Goal: Task Accomplishment & Management: Complete application form

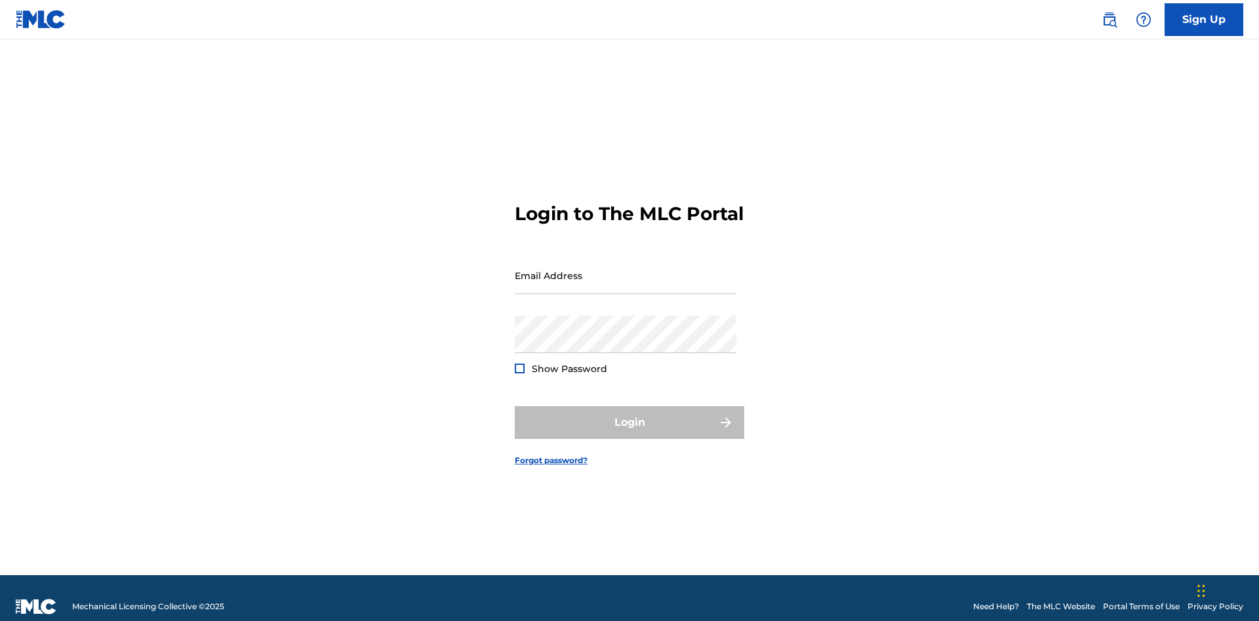
scroll to position [17, 0]
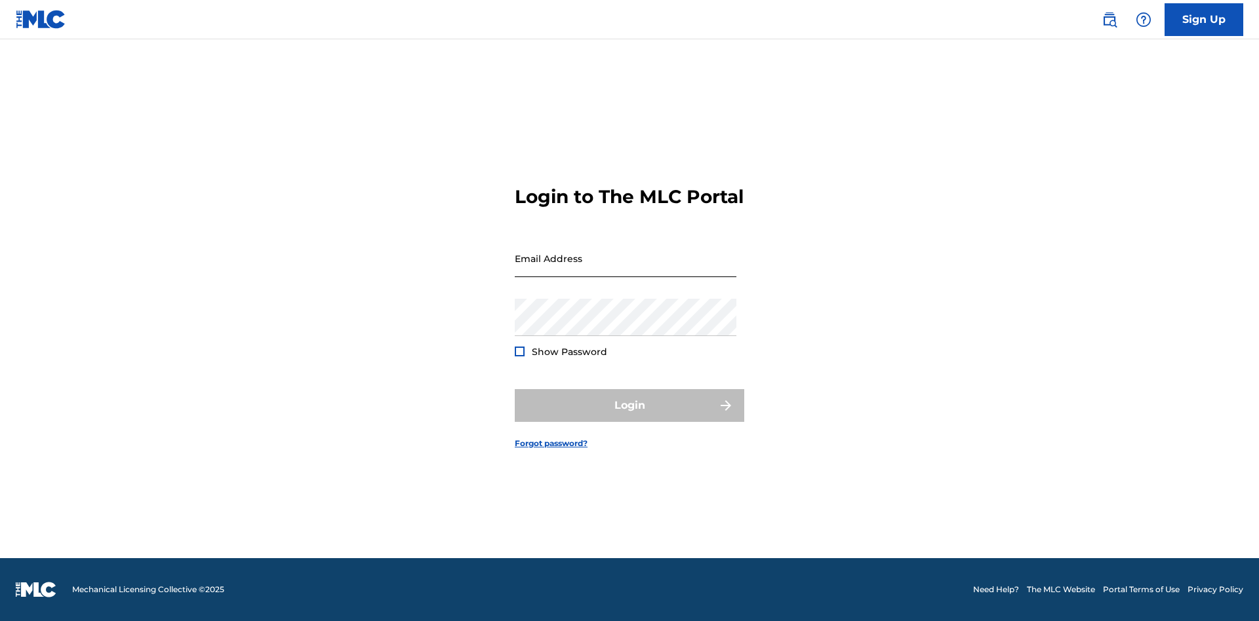
click at [625, 269] on input "Email Address" at bounding box center [626, 258] width 222 height 37
type input "Duke.McTesterson@gmail.com"
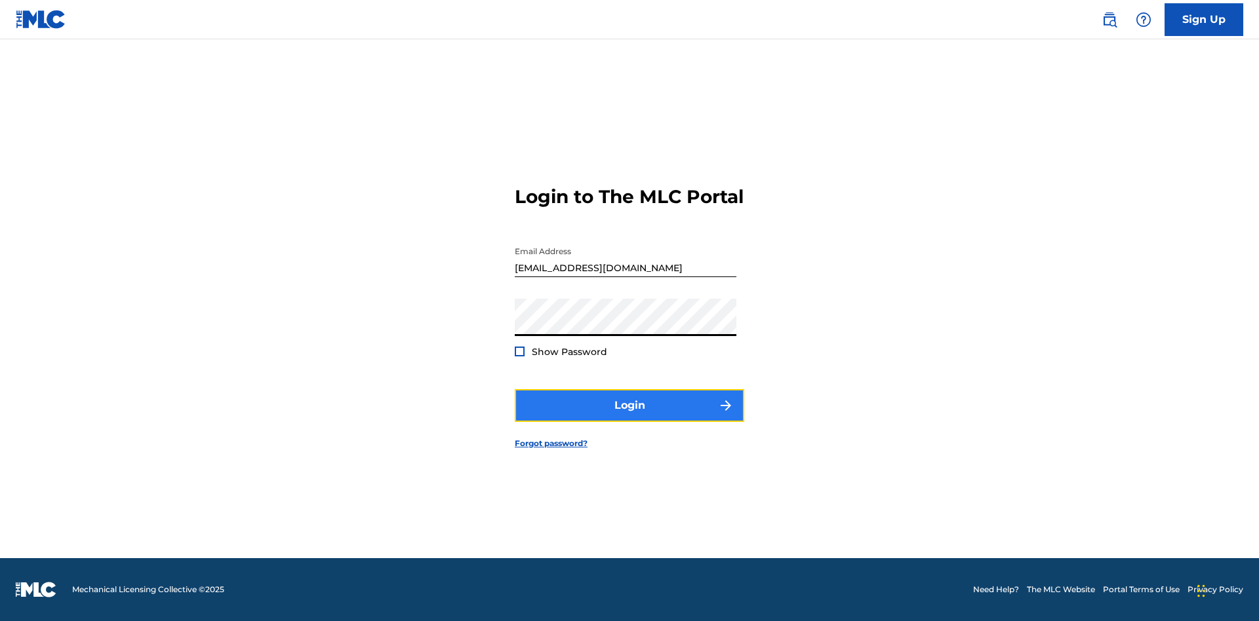
click at [629, 417] on button "Login" at bounding box center [629, 405] width 229 height 33
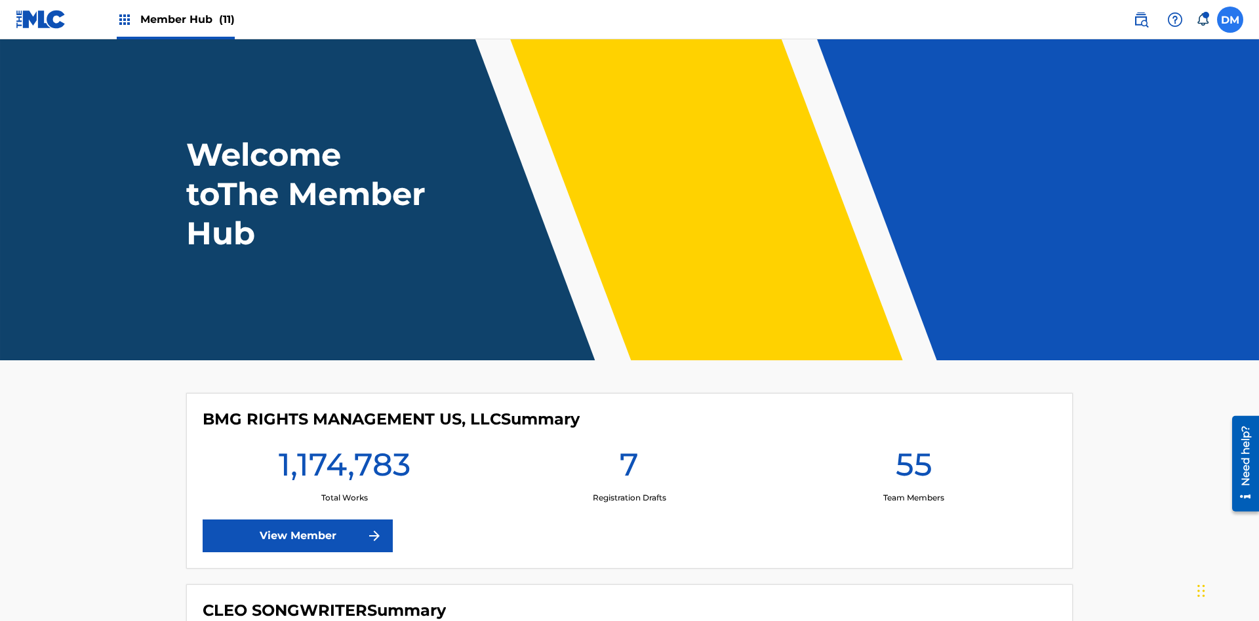
click at [1230, 19] on label at bounding box center [1230, 20] width 26 height 26
click at [1230, 20] on input "DM Duke McTesterson duke.mctesterson@gmail.com Notification Preferences Profile…" at bounding box center [1230, 20] width 0 height 0
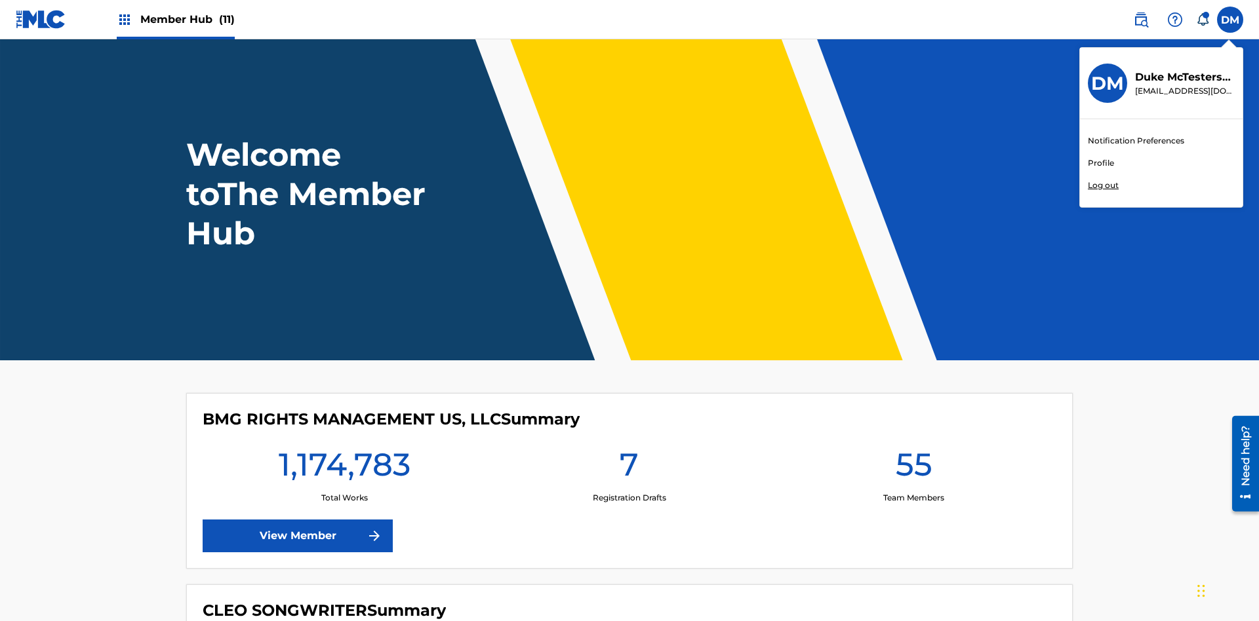
scroll to position [79, 0]
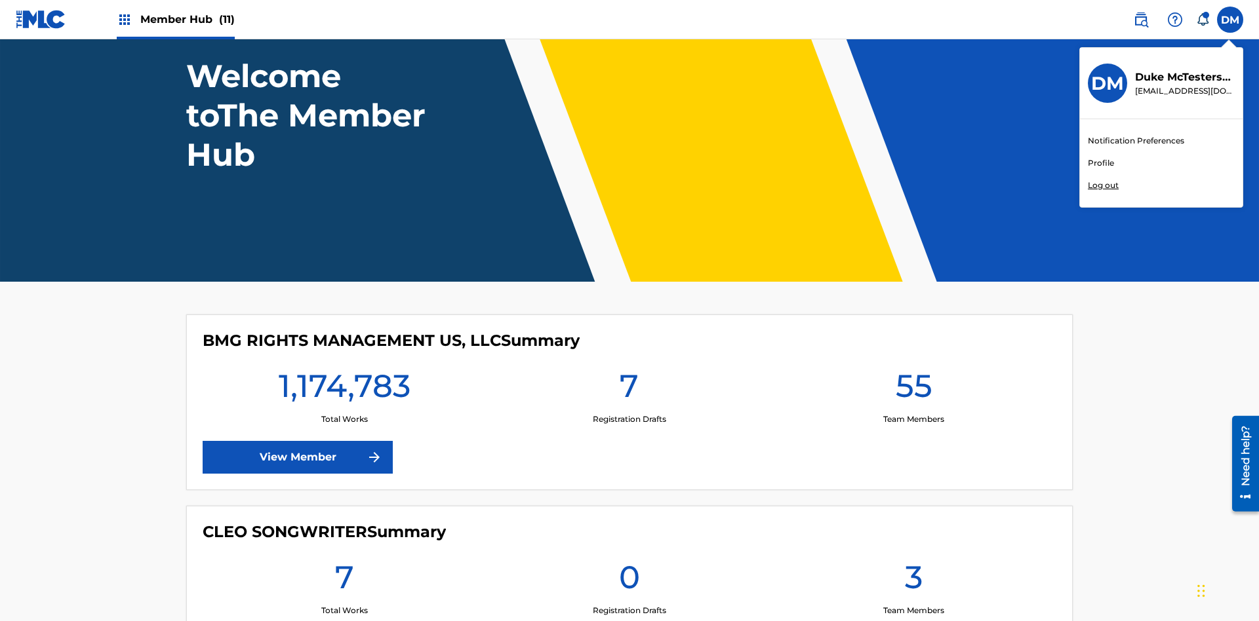
click at [1100, 163] on link "Profile" at bounding box center [1101, 163] width 26 height 12
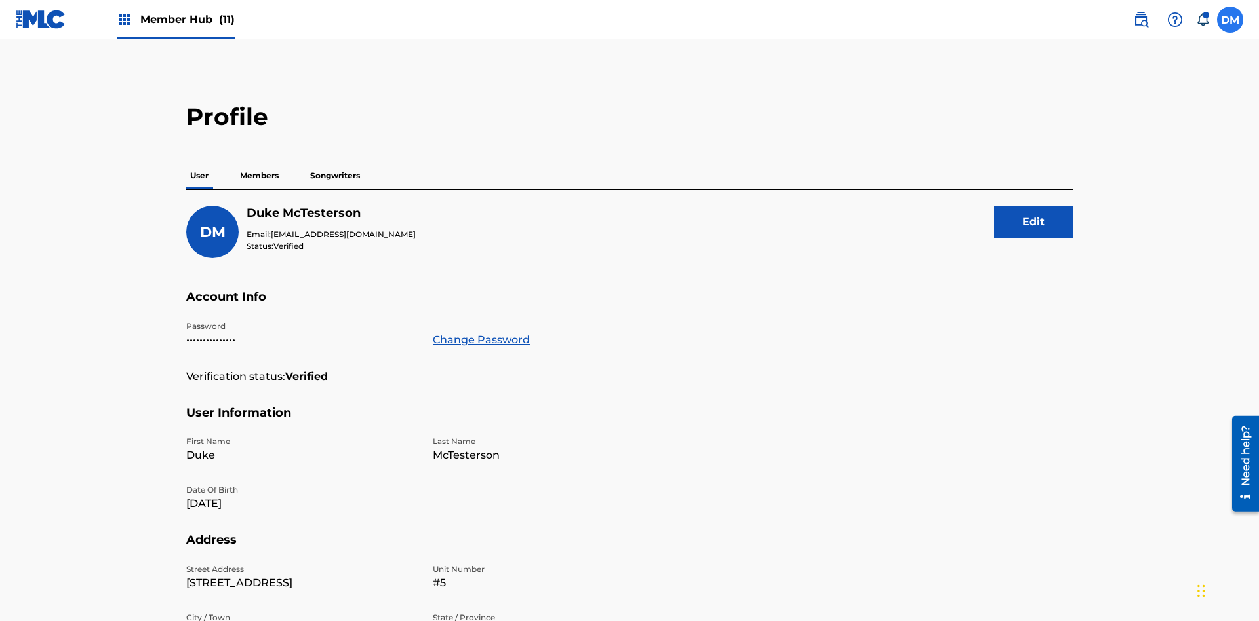
scroll to position [83, 0]
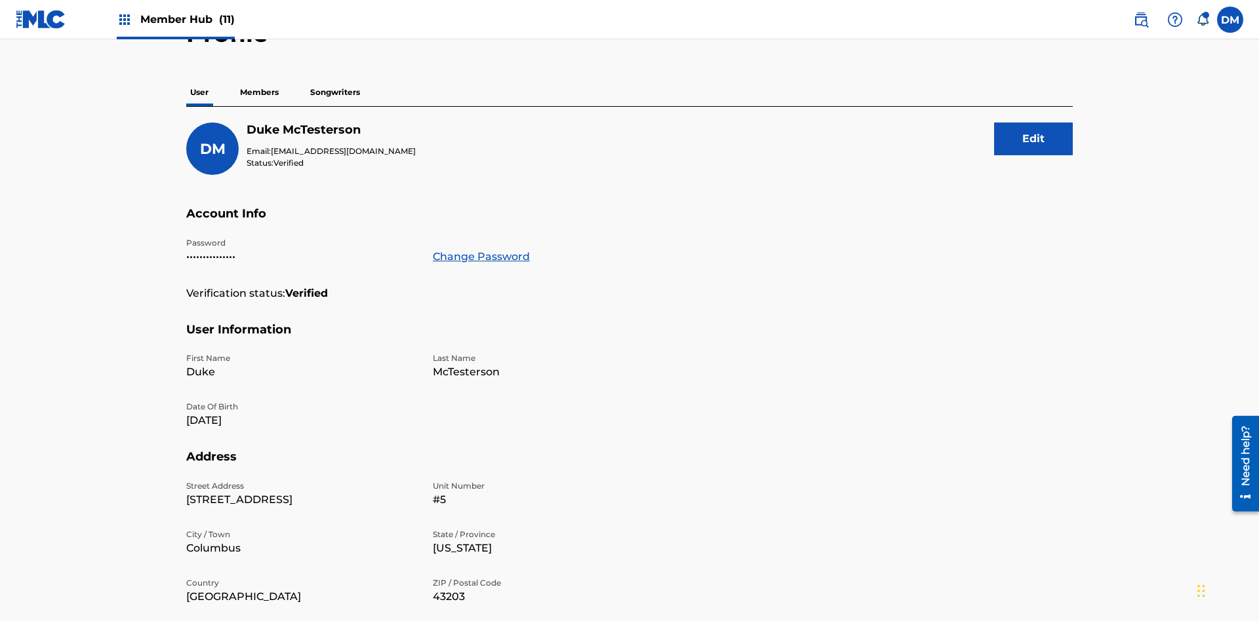
click at [260, 92] on p "Members" at bounding box center [259, 93] width 47 height 28
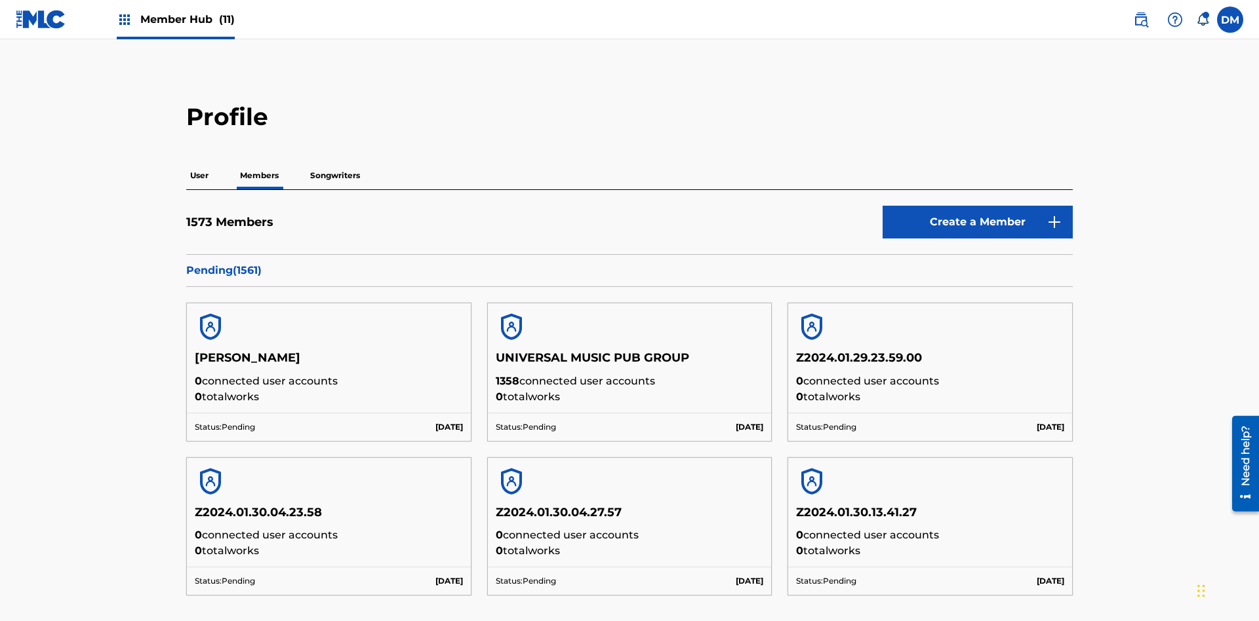
scroll to position [127, 0]
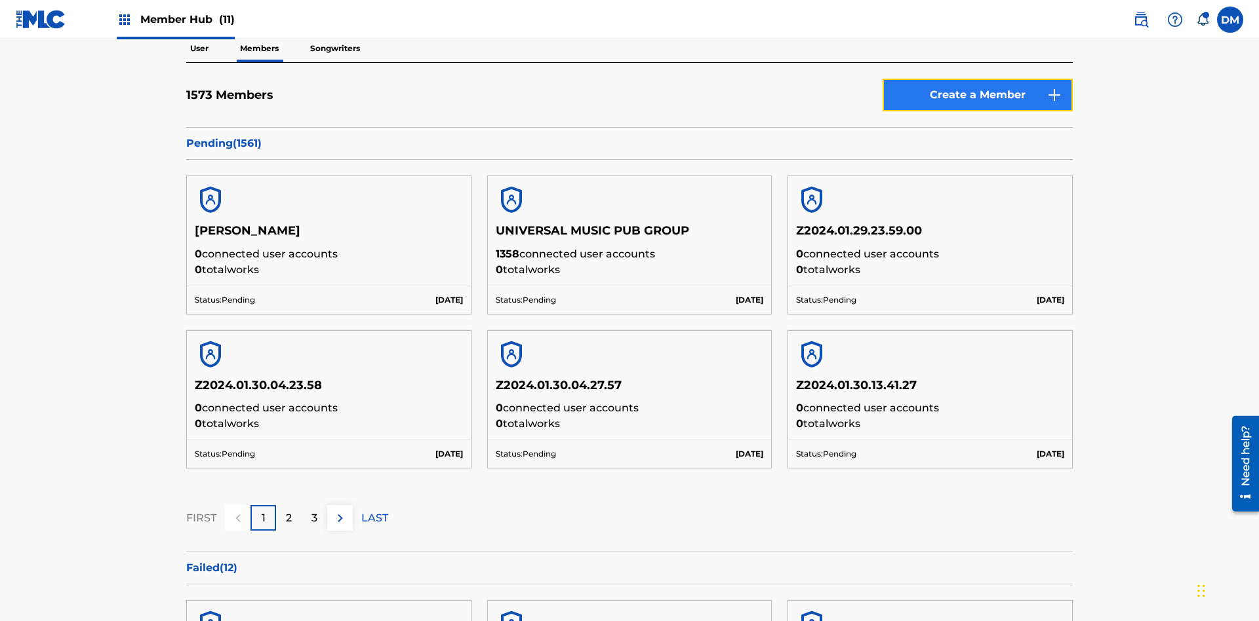
click at [977, 95] on link "Create a Member" at bounding box center [977, 95] width 190 height 33
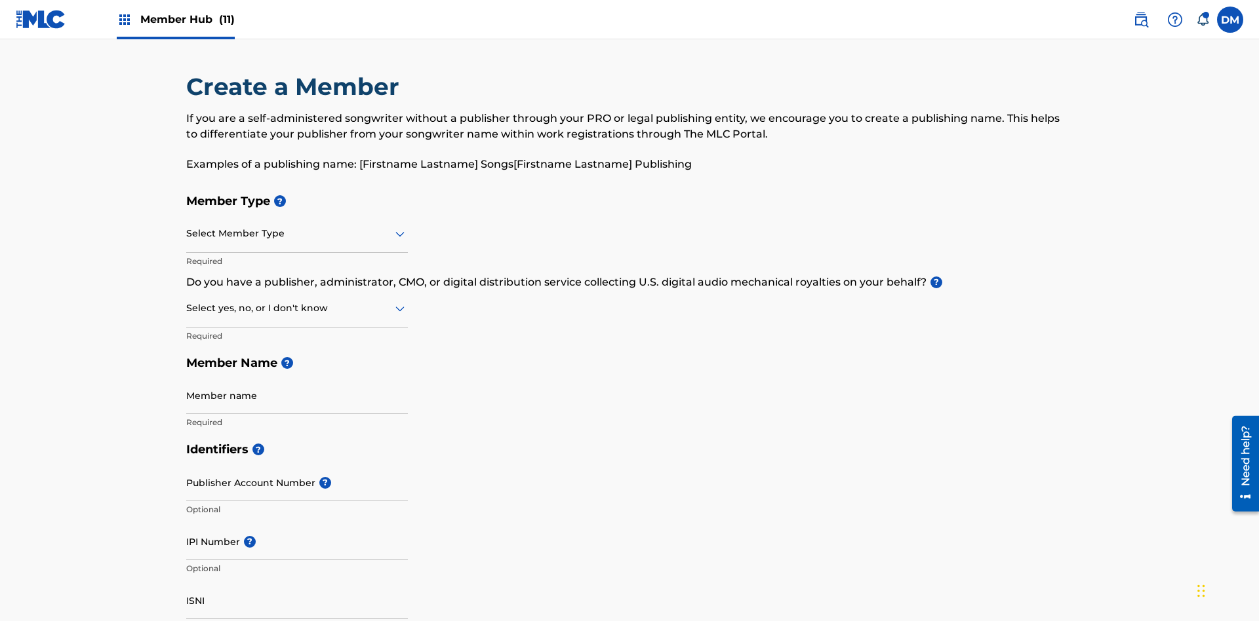
click at [187, 227] on input "text" at bounding box center [187, 234] width 3 height 14
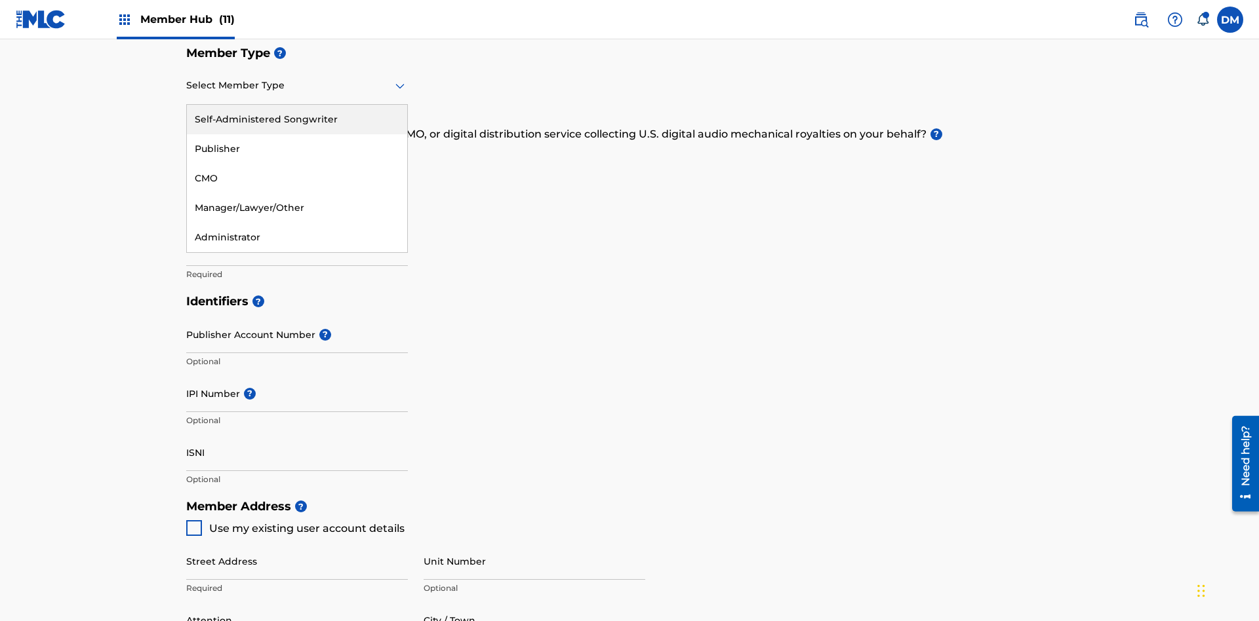
click at [297, 149] on div "Publisher" at bounding box center [297, 148] width 220 height 29
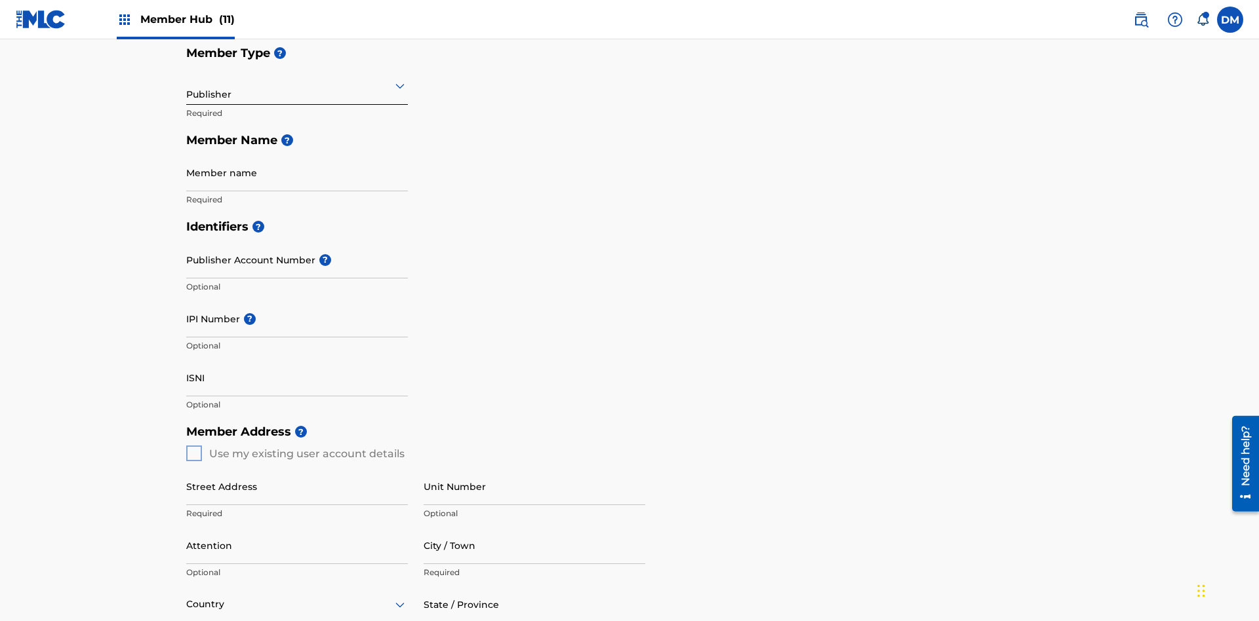
click at [187, 85] on input "text" at bounding box center [187, 86] width 3 height 14
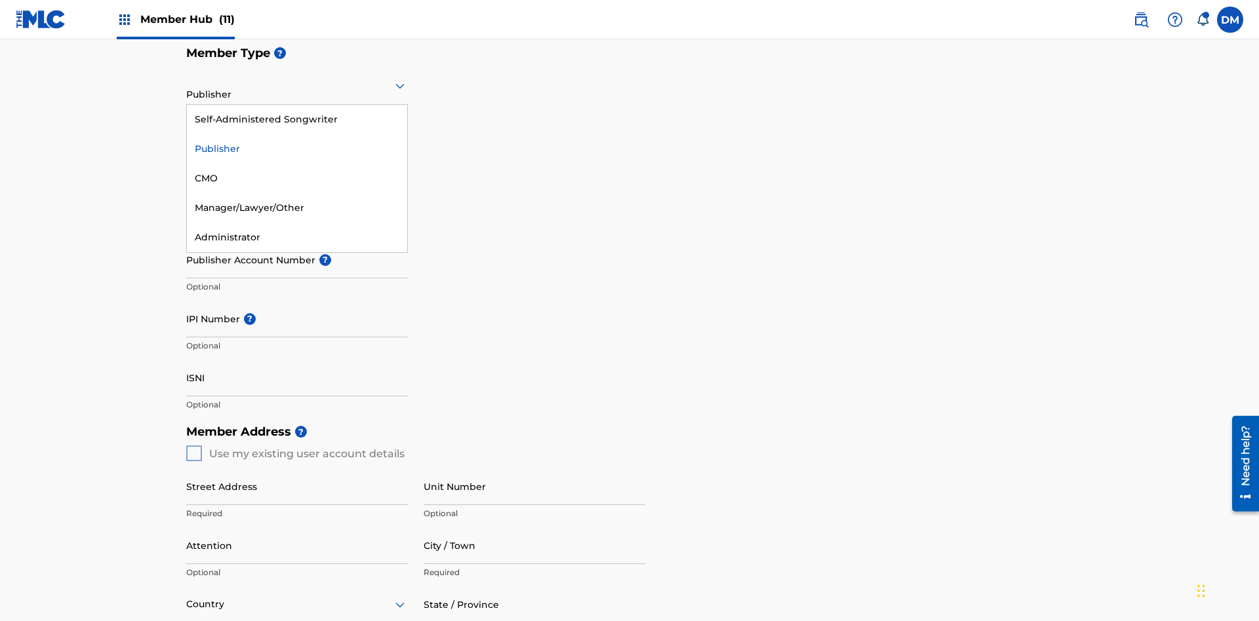
click at [297, 178] on div "CMO" at bounding box center [297, 178] width 220 height 29
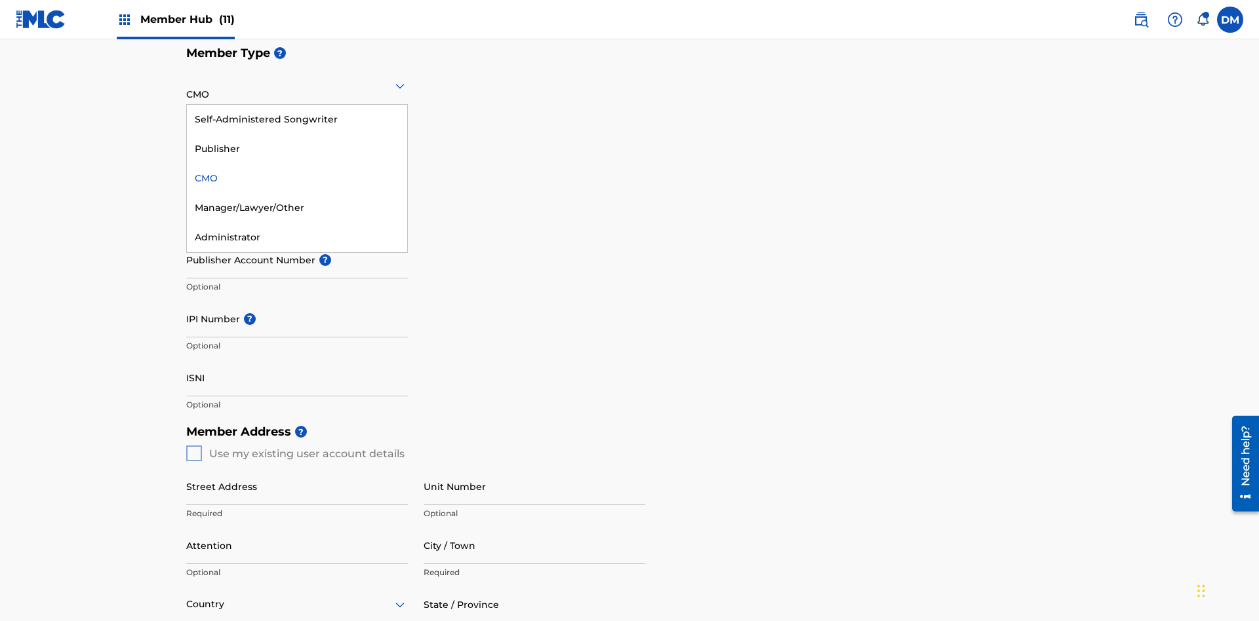
click at [297, 119] on div "Self-Administered Songwriter" at bounding box center [297, 119] width 220 height 29
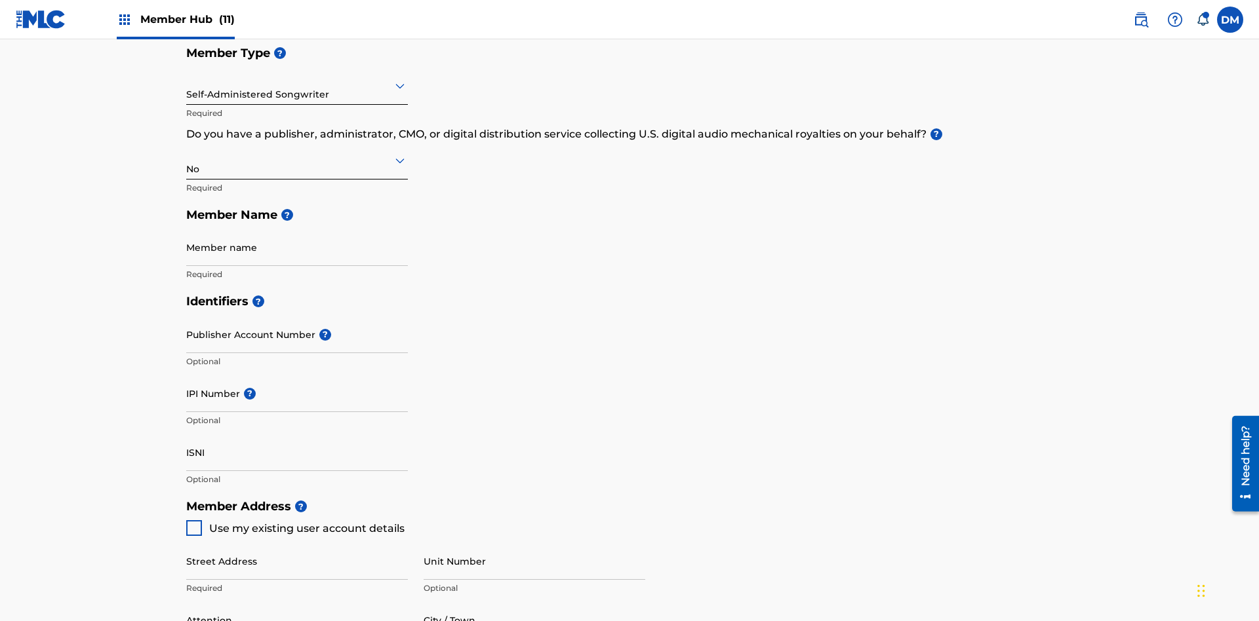
click at [187, 85] on input "text" at bounding box center [187, 86] width 3 height 14
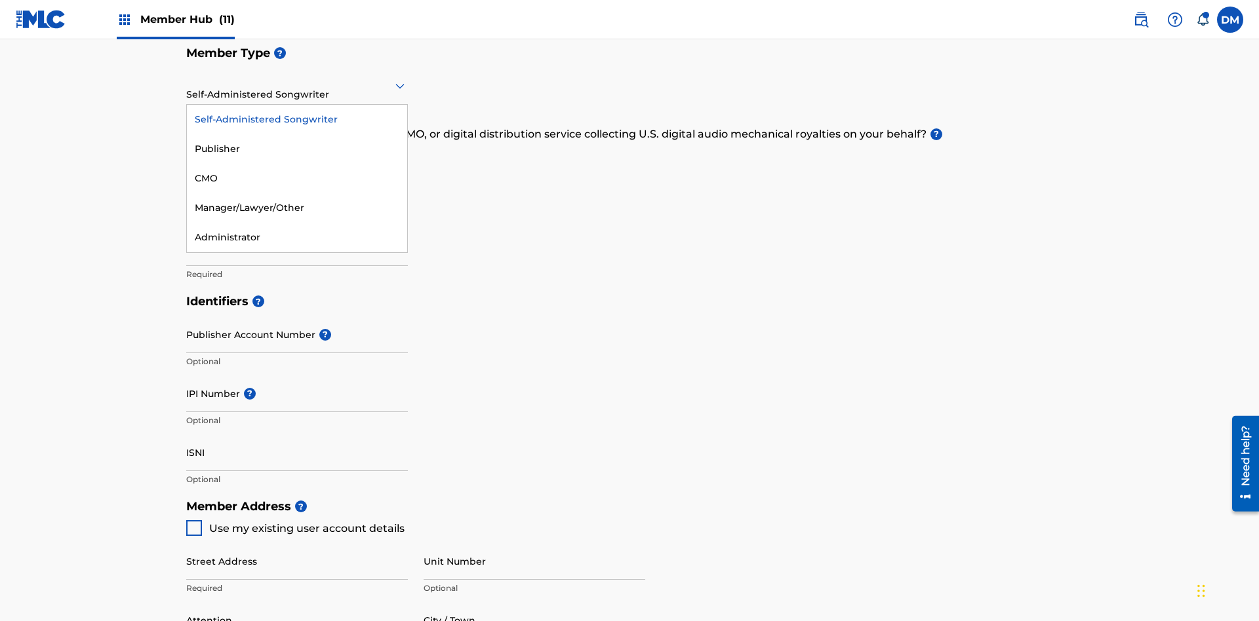
click at [297, 208] on div "Manager/Lawyer/Other" at bounding box center [297, 207] width 220 height 29
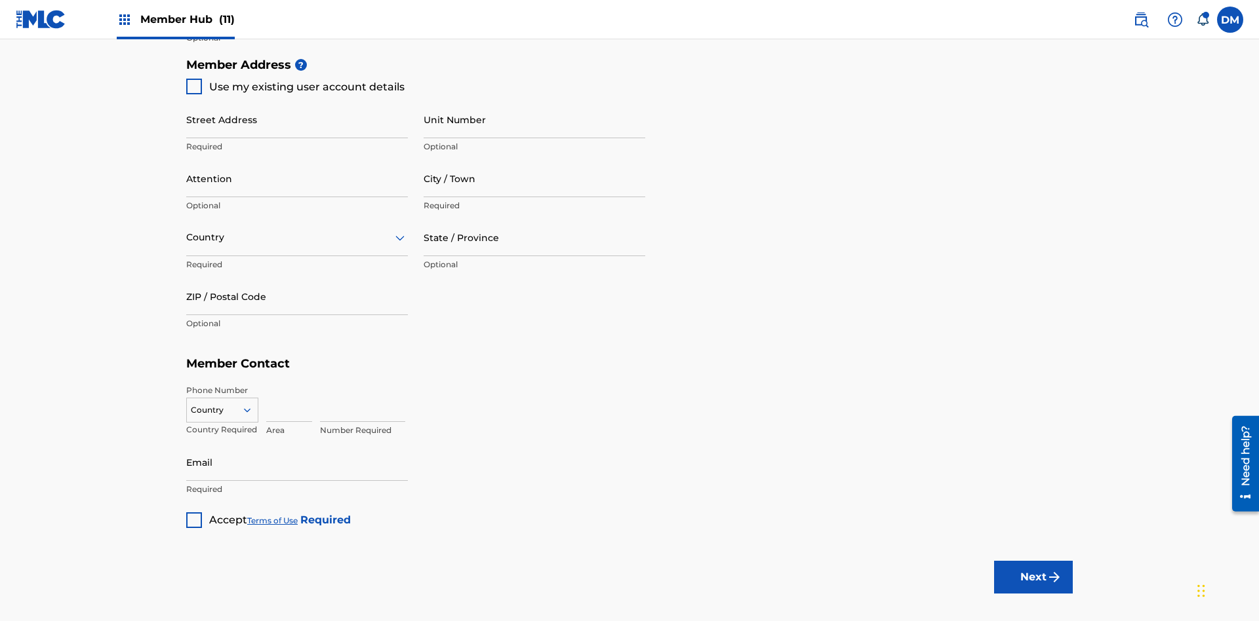
scroll to position [223, 0]
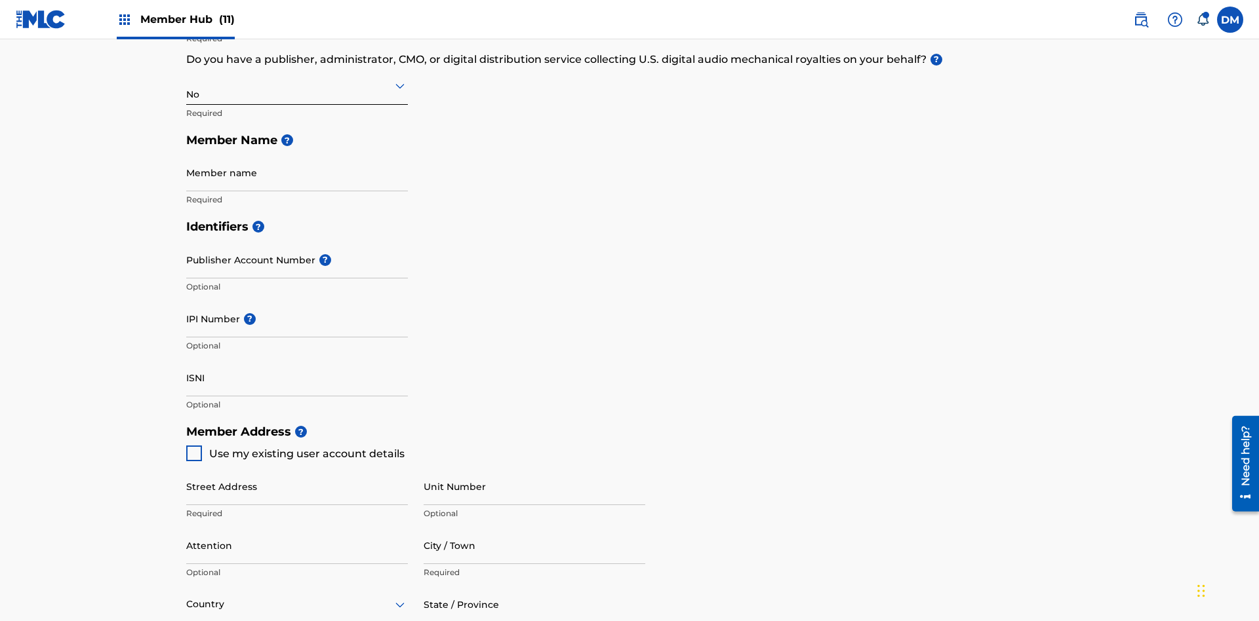
click at [187, 85] on input "text" at bounding box center [187, 86] width 3 height 14
click at [297, 119] on div "Yes" at bounding box center [297, 119] width 220 height 29
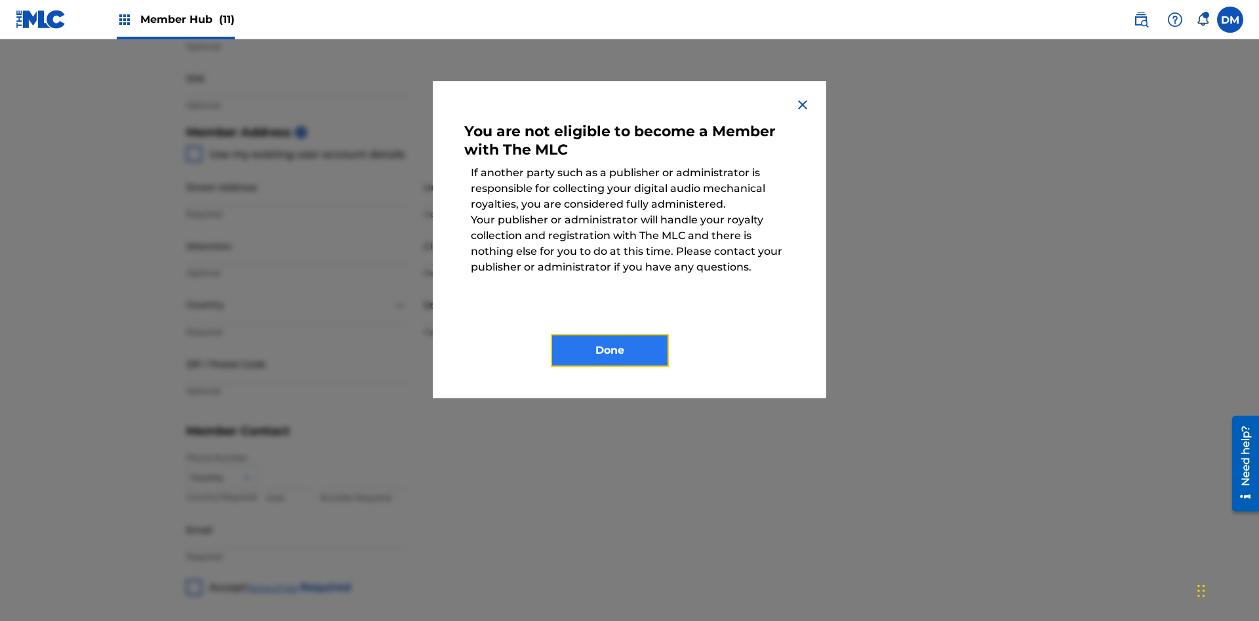
click at [610, 351] on button "Done" at bounding box center [610, 350] width 118 height 33
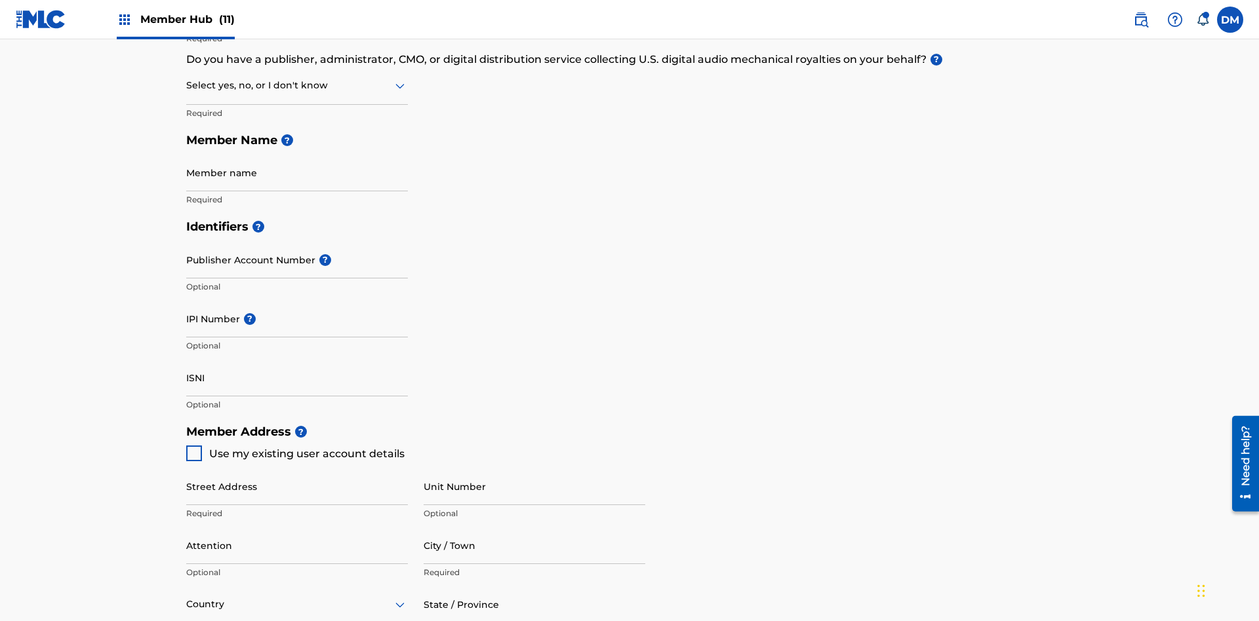
click at [187, 85] on input "text" at bounding box center [187, 86] width 3 height 14
click at [297, 178] on div "I don't know" at bounding box center [297, 178] width 220 height 29
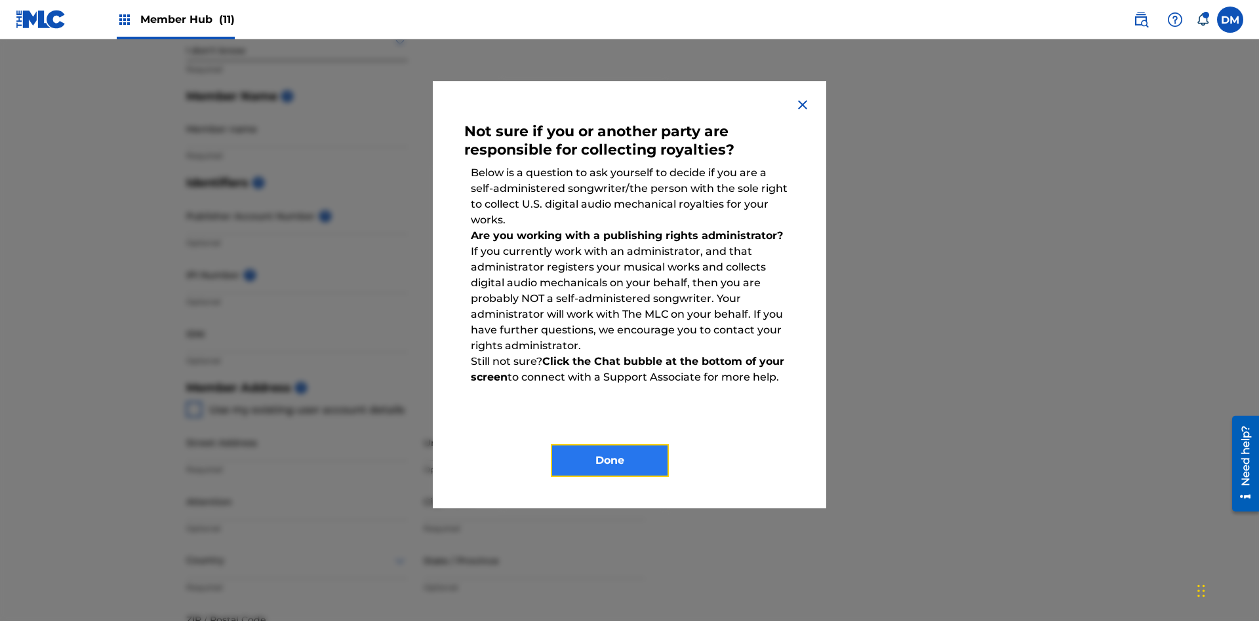
click at [610, 461] on button "Done" at bounding box center [610, 460] width 118 height 33
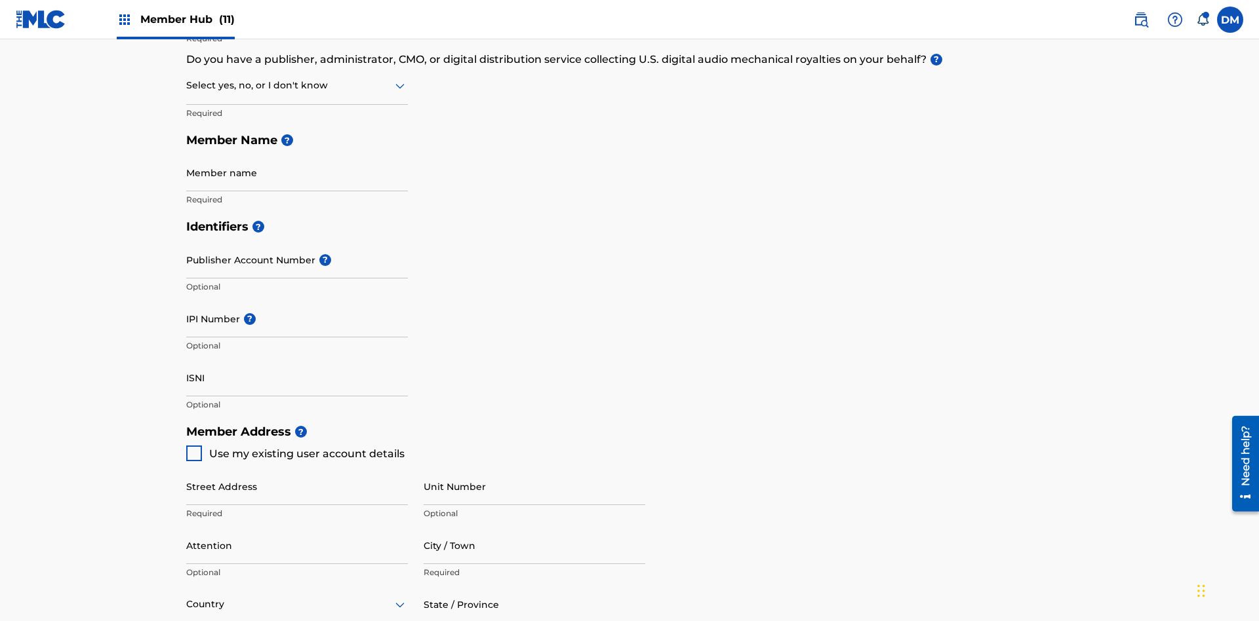
click at [187, 85] on input "text" at bounding box center [187, 86] width 3 height 14
click at [297, 149] on div "No" at bounding box center [297, 148] width 220 height 29
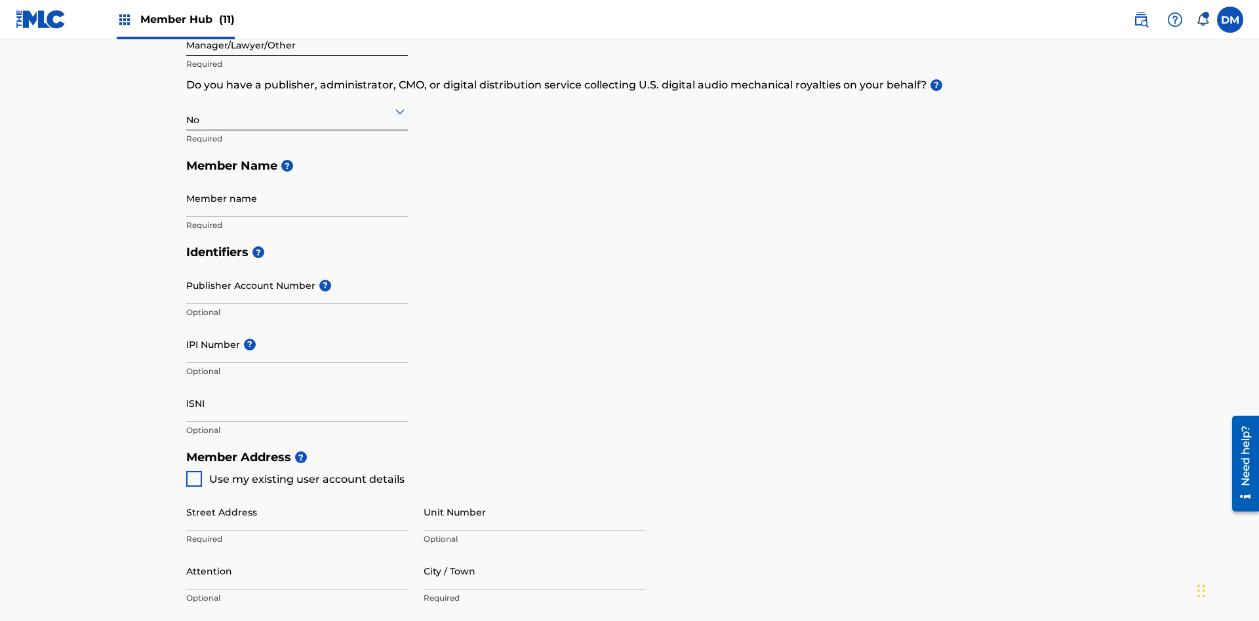
scroll to position [278, 0]
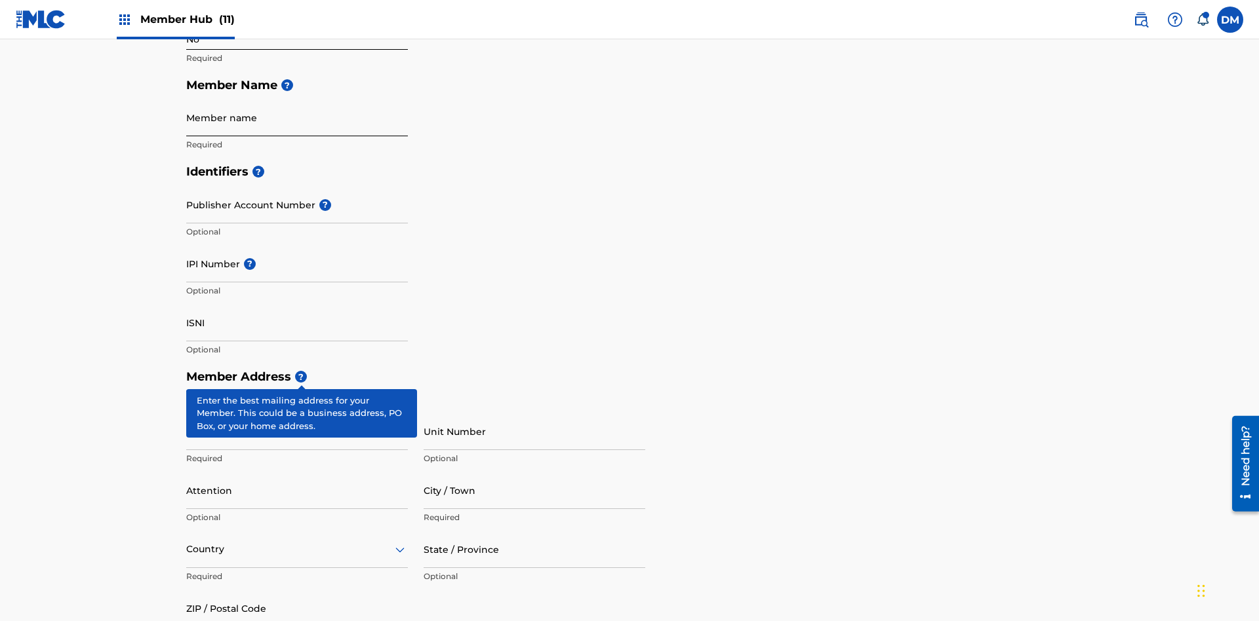
click at [297, 99] on input "Member name" at bounding box center [297, 117] width 222 height 37
type input "Z2025.09.25.04.29.47"
click at [297, 413] on input "Street Address" at bounding box center [297, 431] width 222 height 37
type input "123 Main St"
click at [534, 413] on input "Unit Number" at bounding box center [534, 431] width 222 height 37
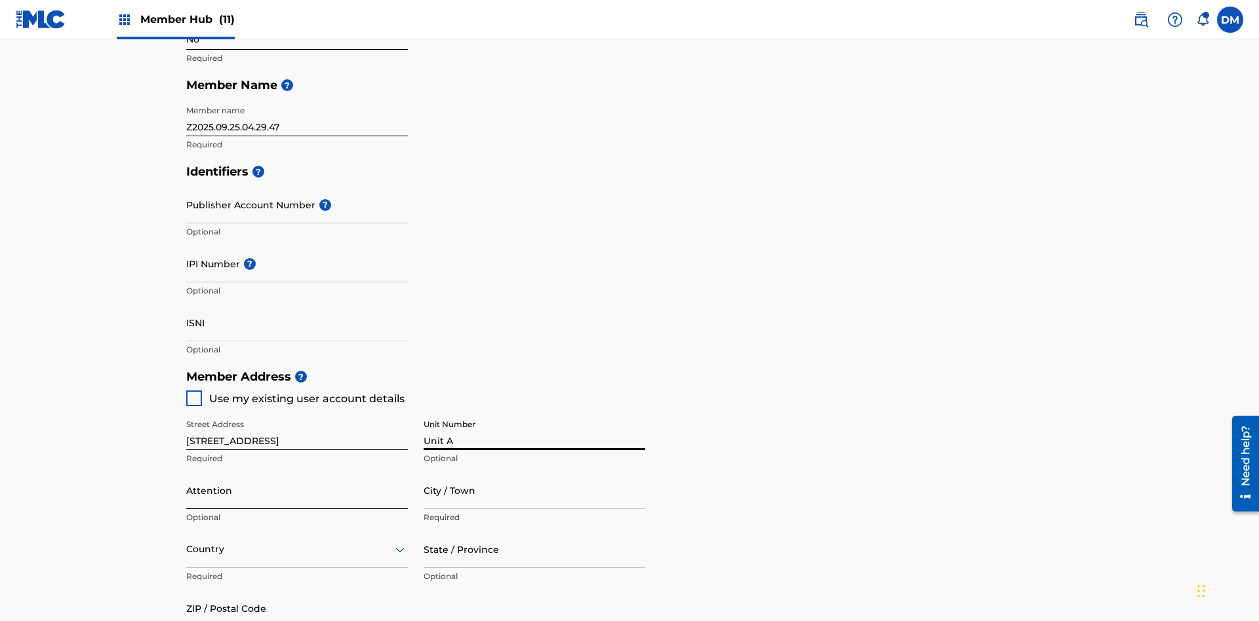
type input "Unit A"
click at [297, 472] on input "Attention" at bounding box center [297, 490] width 222 height 37
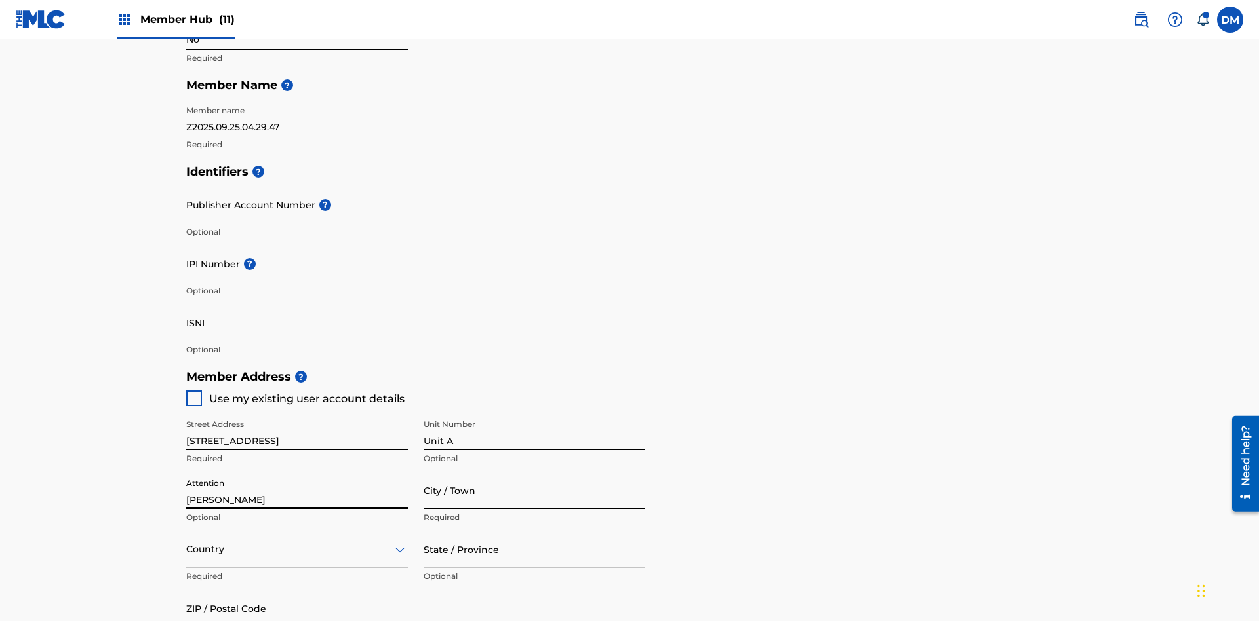
type input "Steve"
click at [534, 472] on input "City / Town" at bounding box center [534, 490] width 222 height 37
type input "London"
click at [187, 543] on input "text" at bounding box center [187, 550] width 3 height 14
click at [297, 568] on div "United States" at bounding box center [297, 582] width 220 height 29
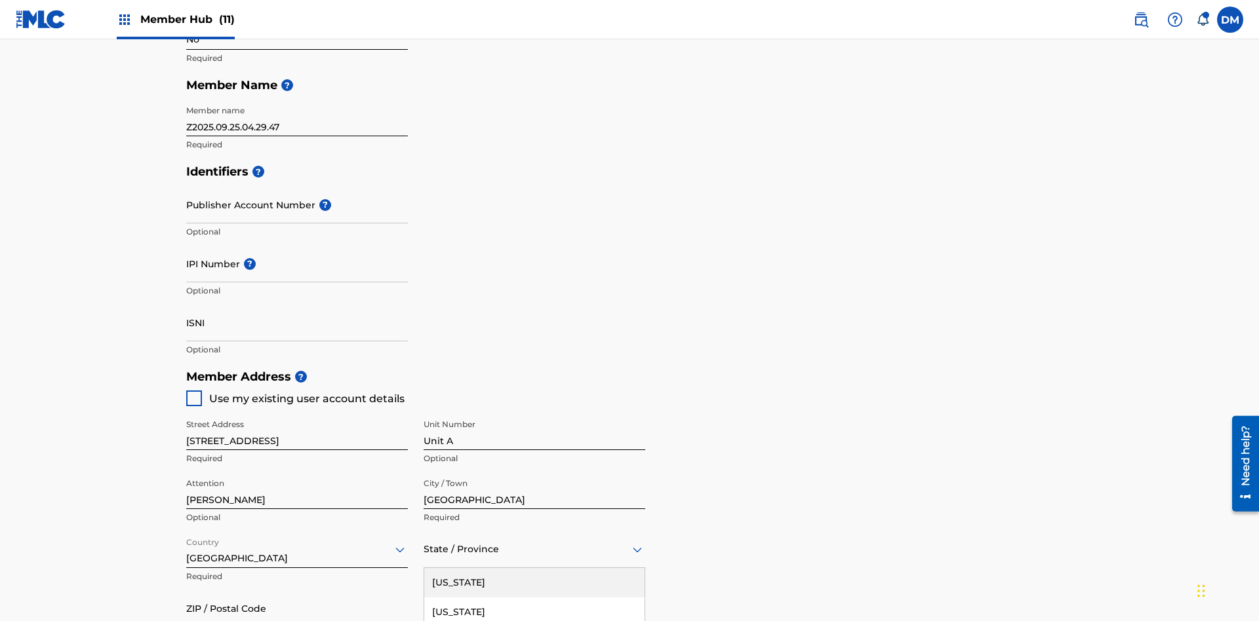
click at [297, 590] on input "ZIP / Postal Code" at bounding box center [297, 608] width 222 height 37
type input "43140"
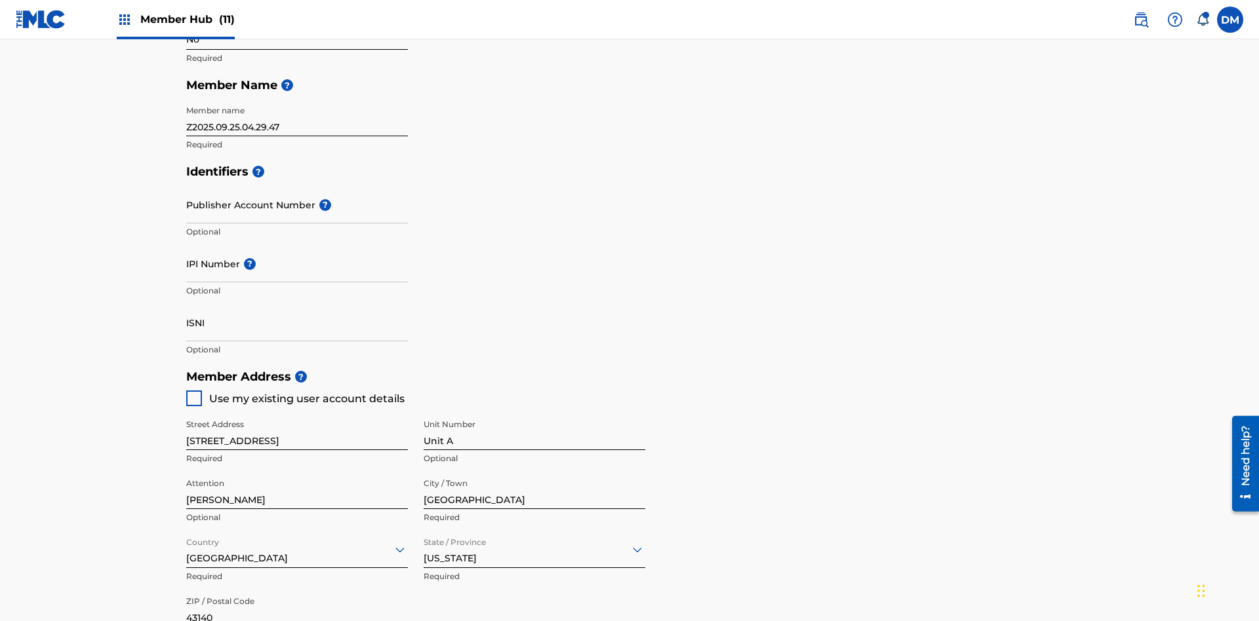
click at [297, 186] on input "Publisher Account Number ?" at bounding box center [297, 204] width 222 height 37
click at [297, 245] on input "IPI Number ?" at bounding box center [297, 263] width 222 height 37
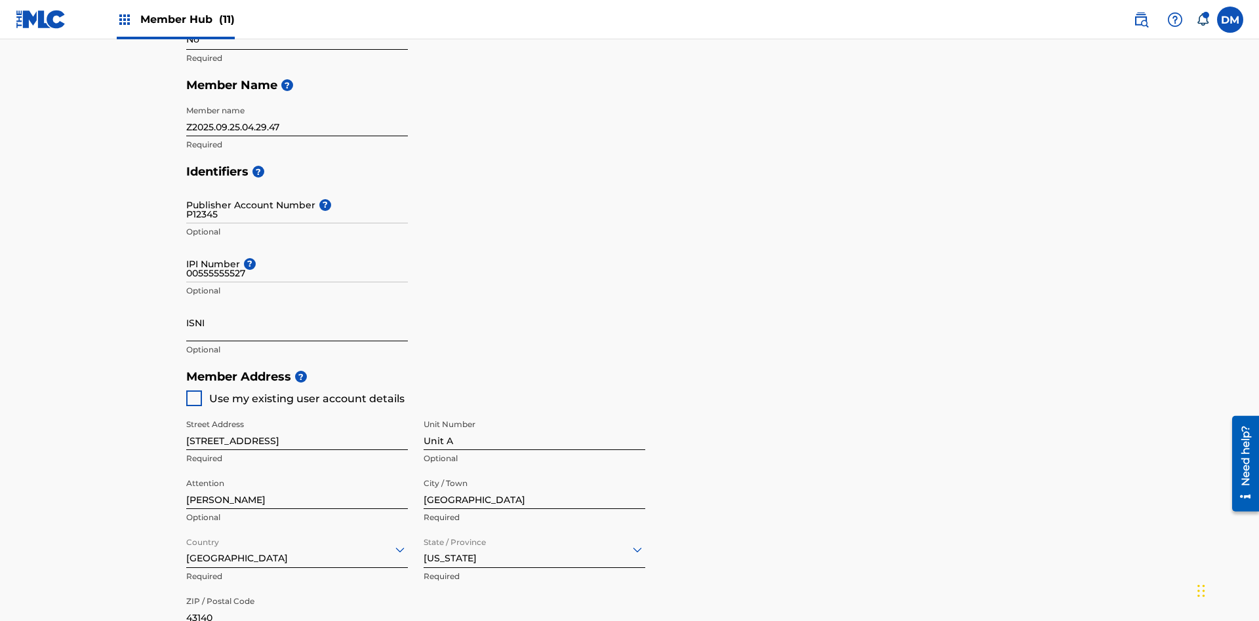
click at [297, 304] on input "ISNI" at bounding box center [297, 322] width 222 height 37
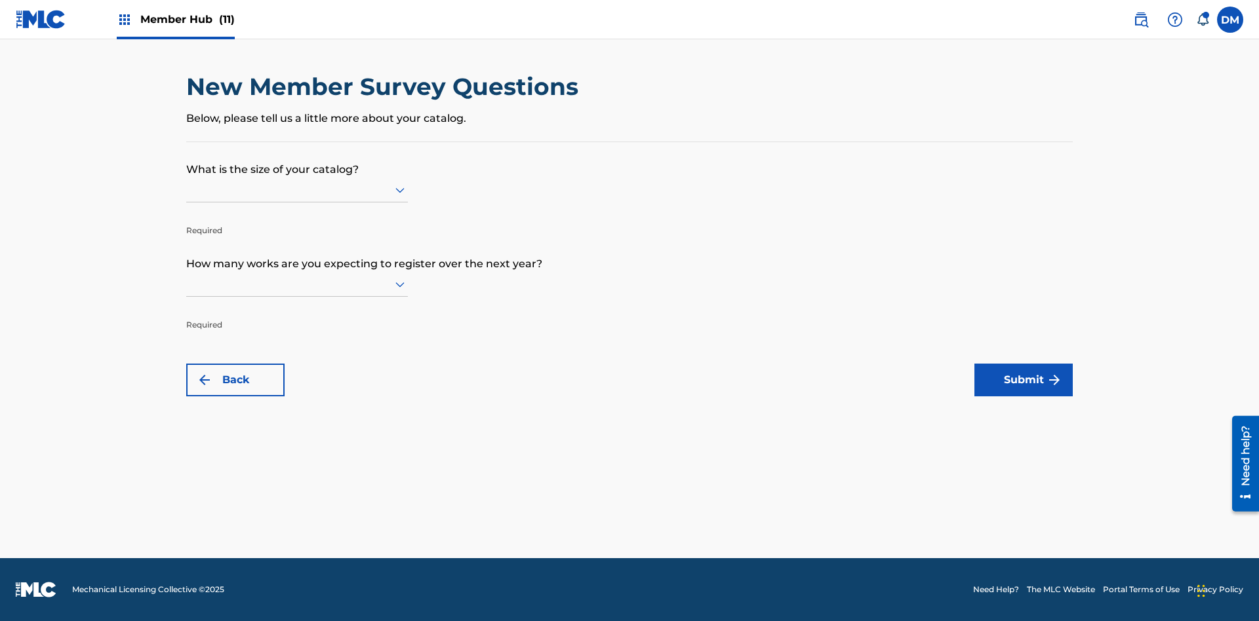
click at [187, 189] on input "text" at bounding box center [187, 190] width 3 height 14
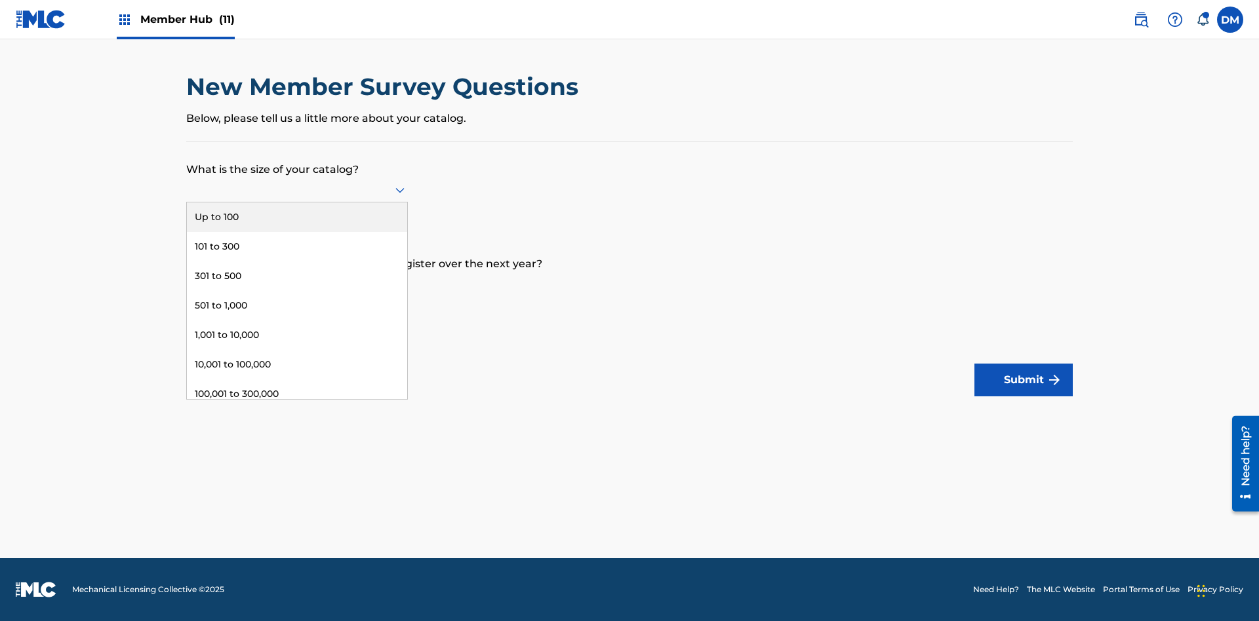
click at [297, 409] on div "301,000 to 500,000" at bounding box center [297, 423] width 220 height 29
click at [187, 284] on input "text" at bounding box center [187, 284] width 3 height 14
